Goal: Find specific page/section: Find specific page/section

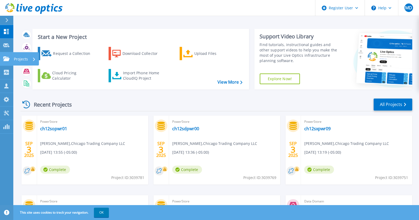
click at [4, 55] on link "Projects Projects" at bounding box center [6, 59] width 13 height 14
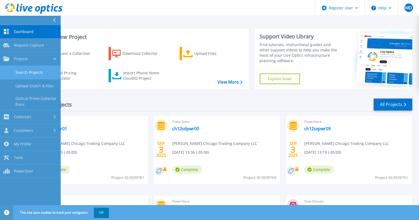
click at [24, 71] on link "Search Projects" at bounding box center [30, 73] width 61 height 14
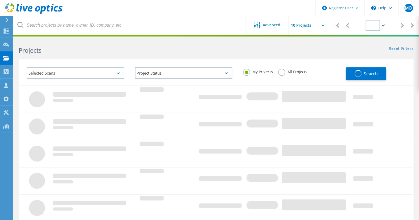
type input "1"
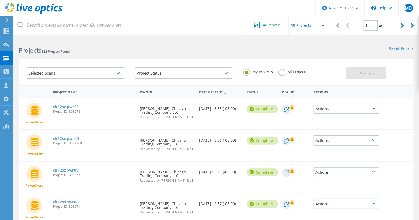
click at [305, 75] on div "All Projects" at bounding box center [292, 73] width 29 height 8
click at [297, 73] on label "All Projects" at bounding box center [292, 71] width 29 height 5
click at [0, 0] on input "All Projects" at bounding box center [0, 0] width 0 height 0
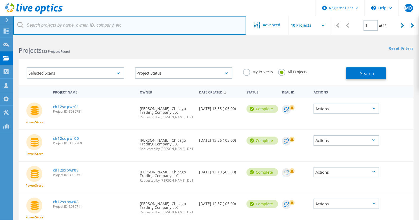
click at [122, 30] on input "text" at bounding box center [129, 25] width 233 height 19
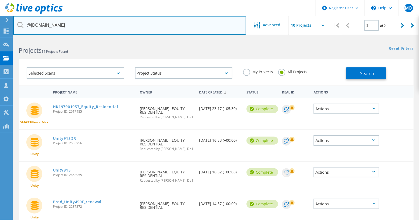
type input "@[DOMAIN_NAME]"
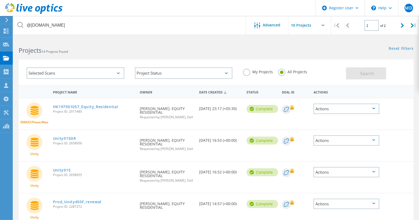
drag, startPoint x: 88, startPoint y: 109, endPoint x: 51, endPoint y: 108, distance: 36.8
click at [51, 108] on div "HK197901057_Equity_Residential Project ID: 2917485" at bounding box center [93, 108] width 87 height 20
copy div "HK197901057_Equity_Residential Project ID: 2917485"
